Goal: Information Seeking & Learning: Learn about a topic

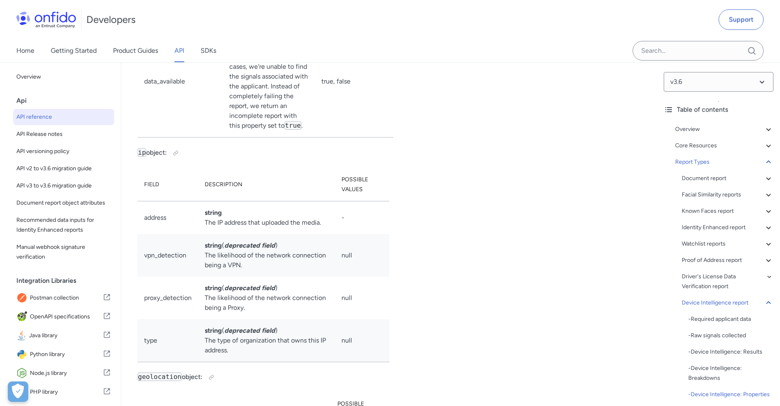
scroll to position [58913, 0]
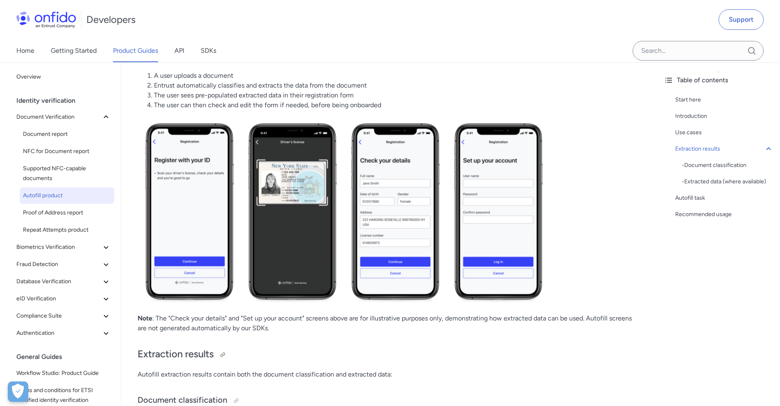
scroll to position [289, 0]
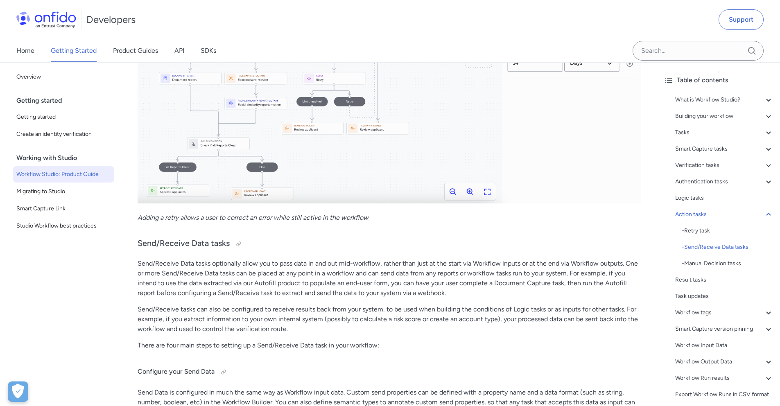
scroll to position [9903, 0]
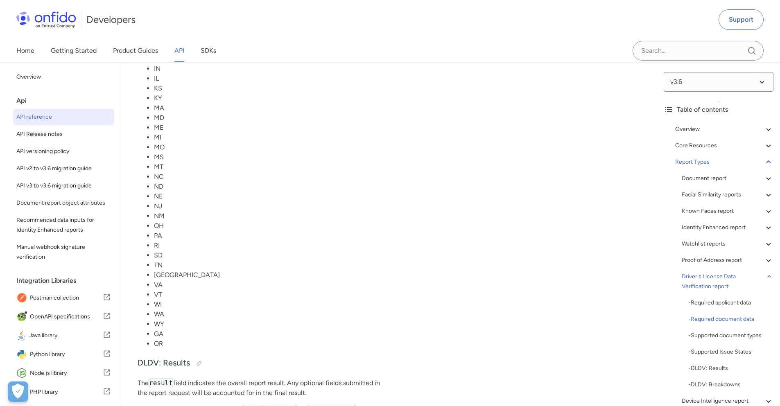
scroll to position [55266, 0]
